Goal: Task Accomplishment & Management: Use online tool/utility

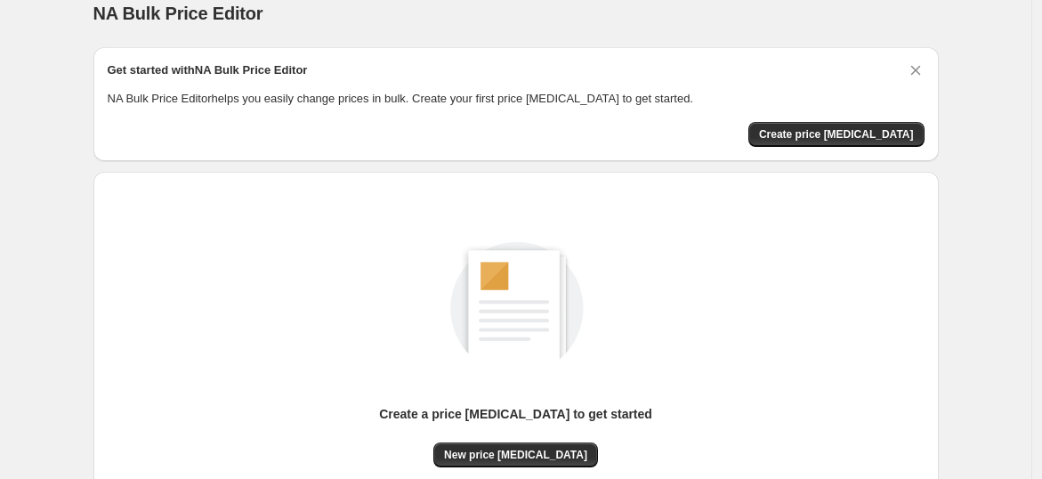
scroll to position [187, 0]
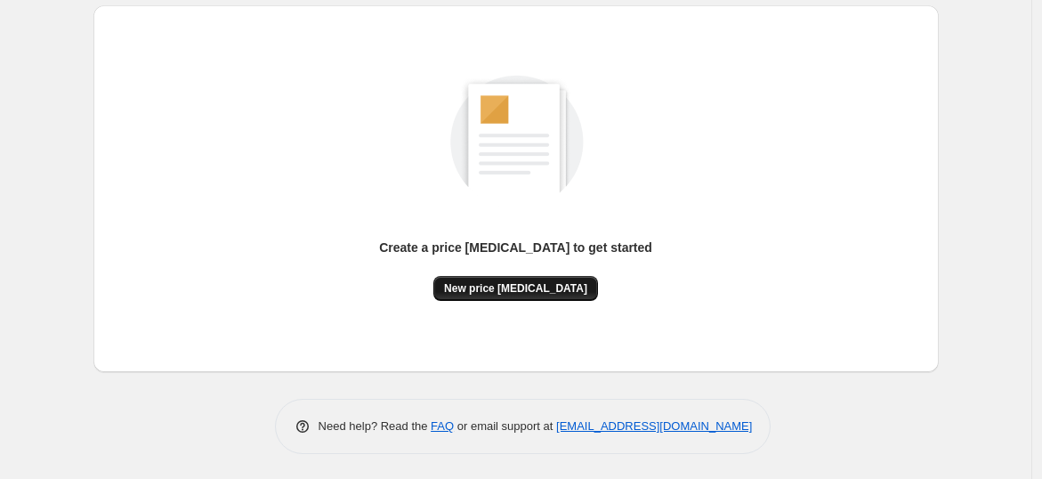
click at [565, 291] on span "New price [MEDICAL_DATA]" at bounding box center [515, 288] width 143 height 14
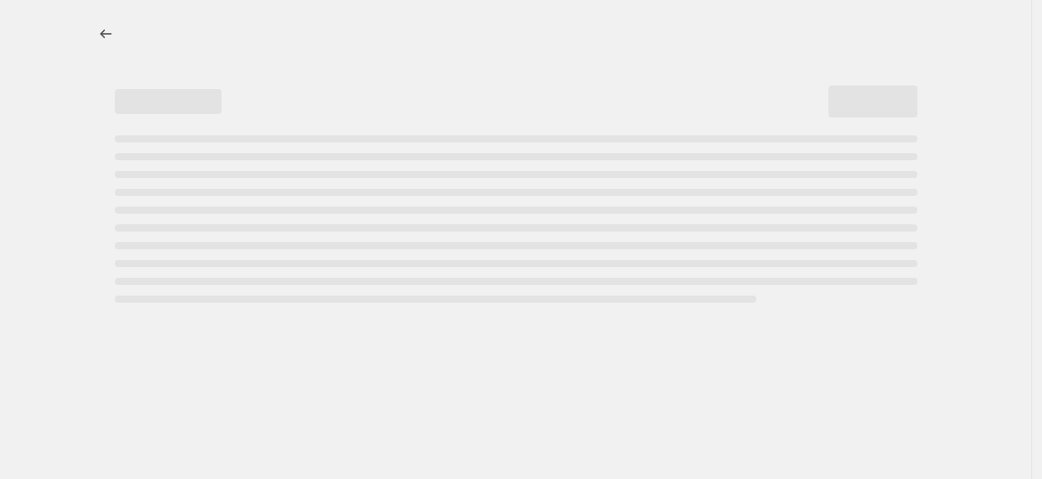
select select "percentage"
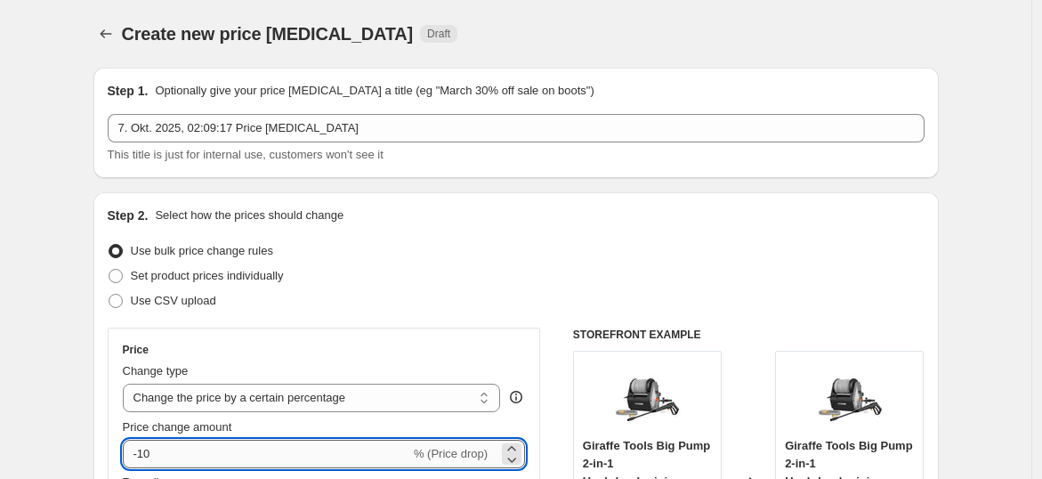
click at [391, 451] on input "-10" at bounding box center [266, 453] width 287 height 28
type input "-1"
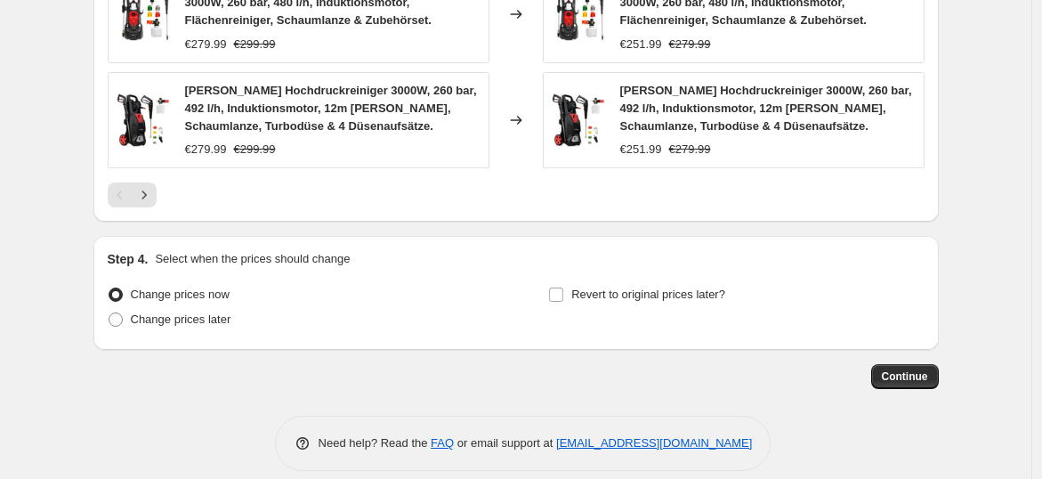
scroll to position [1431, 0]
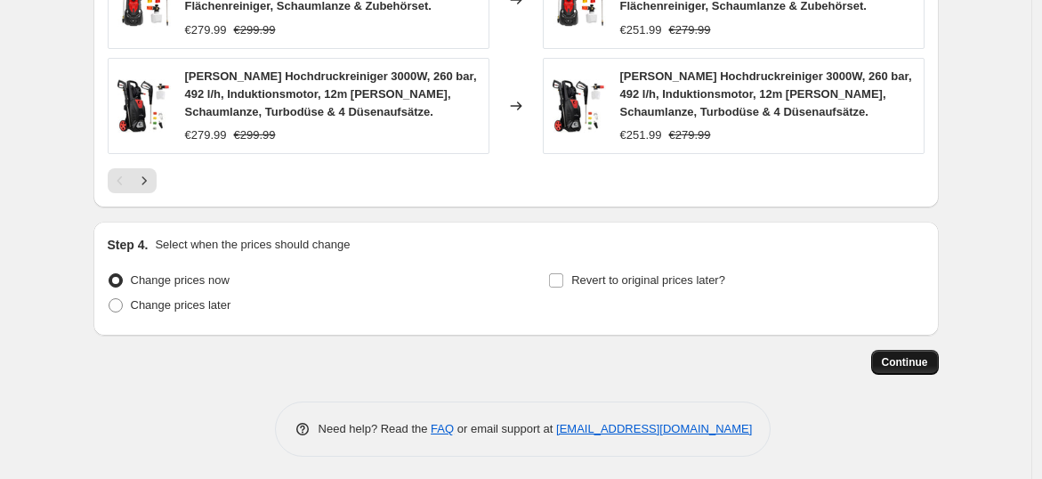
type input "-35"
click at [899, 355] on span "Continue" at bounding box center [905, 362] width 46 height 14
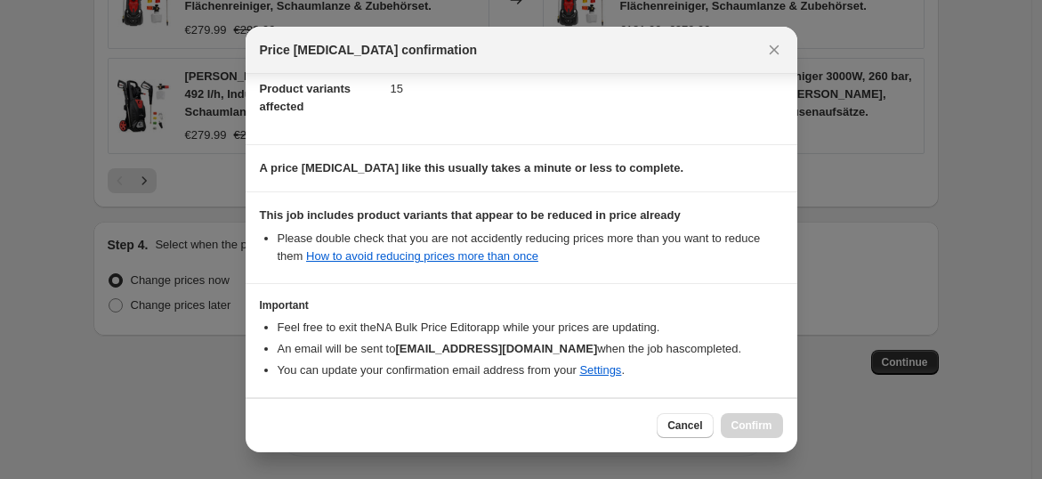
scroll to position [268, 0]
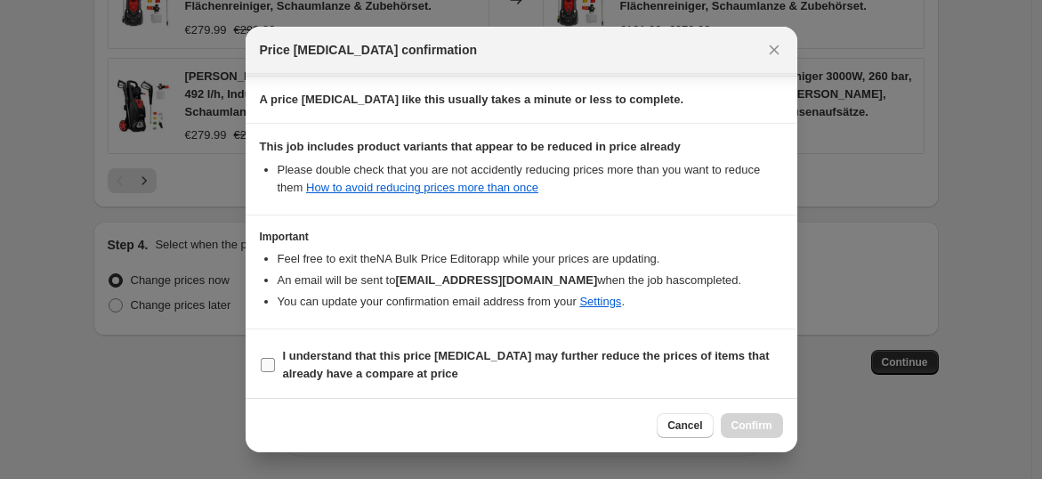
click at [621, 377] on span "I understand that this price [MEDICAL_DATA] may further reduce the prices of it…" at bounding box center [533, 365] width 500 height 36
click at [275, 372] on input "I understand that this price [MEDICAL_DATA] may further reduce the prices of it…" at bounding box center [268, 365] width 14 height 14
checkbox input "true"
click at [773, 429] on button "Confirm" at bounding box center [752, 425] width 62 height 25
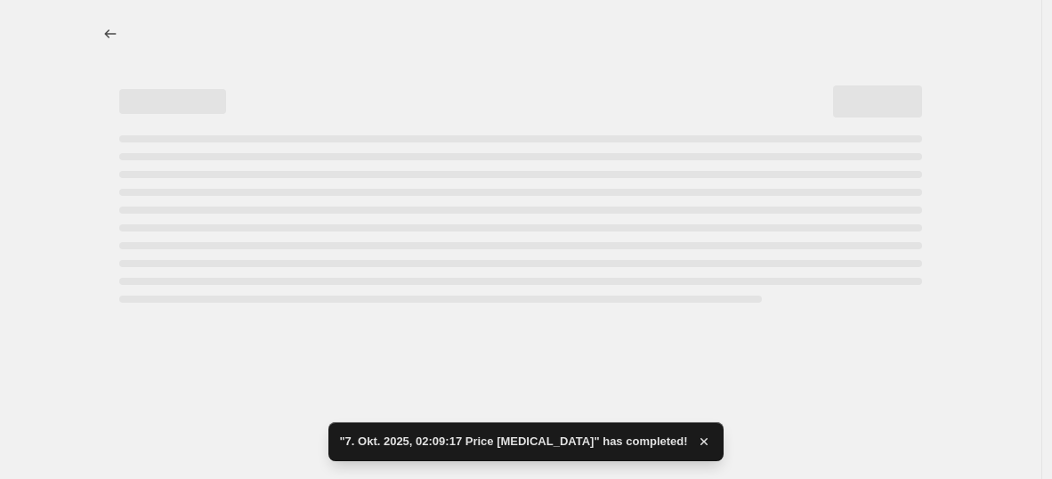
select select "percentage"
